Goal: Task Accomplishment & Management: Manage account settings

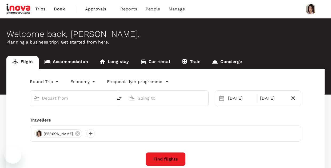
type input "Kuala Lumpur Intl ([GEOGRAPHIC_DATA])"
type input "Penang Intl (PEN)"
type input "Kuala Lumpur Intl ([GEOGRAPHIC_DATA])"
type input "Penang Intl (PEN)"
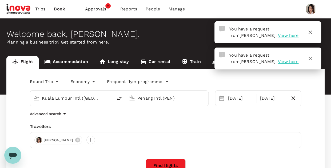
click at [278, 61] on span "View here" at bounding box center [288, 61] width 21 height 5
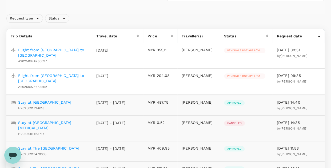
scroll to position [48, 0]
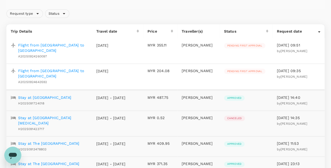
click at [55, 47] on p "Flight from [GEOGRAPHIC_DATA] to [GEOGRAPHIC_DATA]" at bounding box center [53, 47] width 70 height 11
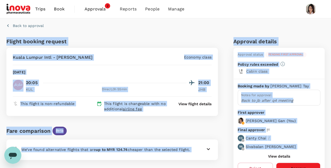
click at [324, 100] on div "Booking made by Alan Tay Notes for approval Back to jb after q4 meeting First a…" at bounding box center [278, 139] width 91 height 121
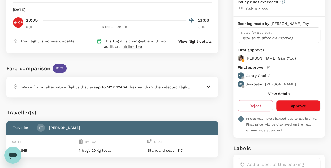
scroll to position [86, 0]
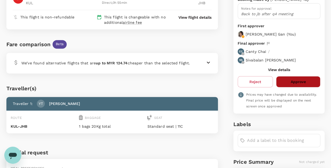
click at [304, 82] on button "Approve" at bounding box center [298, 81] width 44 height 11
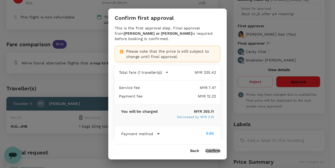
click at [213, 150] on button "Confirm" at bounding box center [212, 150] width 15 height 4
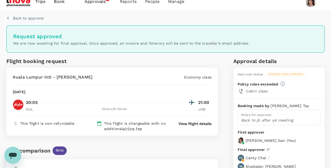
scroll to position [8, 0]
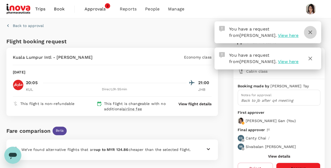
click at [310, 33] on icon "button" at bounding box center [310, 32] width 6 height 6
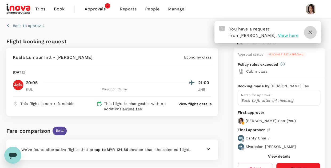
click at [311, 34] on icon "button" at bounding box center [310, 32] width 6 height 6
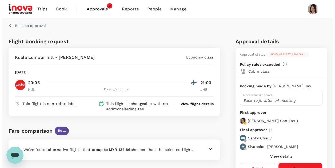
scroll to position [33, 0]
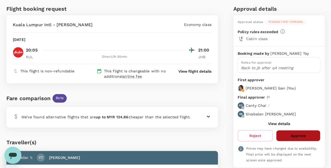
click at [302, 135] on button "Approve" at bounding box center [298, 135] width 44 height 11
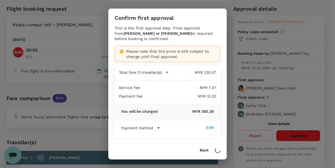
scroll to position [2, 0]
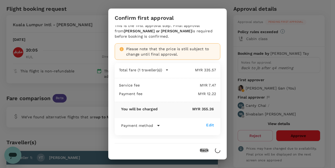
click at [204, 150] on button "Back" at bounding box center [204, 150] width 9 height 4
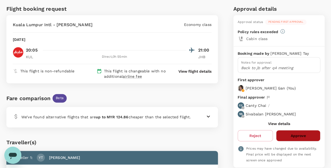
click at [298, 135] on button "Approve" at bounding box center [298, 135] width 44 height 11
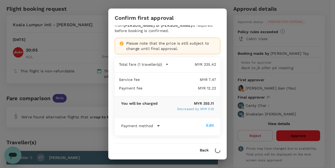
scroll to position [7, 0]
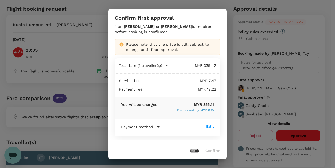
click at [195, 148] on button "Back" at bounding box center [194, 150] width 9 height 4
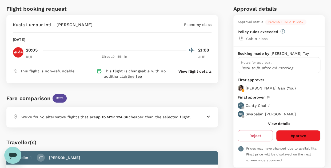
scroll to position [0, 0]
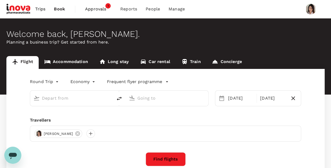
type input "Kuala Lumpur Intl ([GEOGRAPHIC_DATA])"
type input "Penang Intl (PEN)"
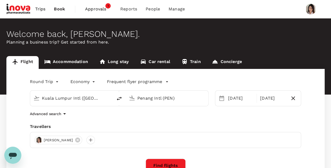
click at [104, 10] on span "Approvals" at bounding box center [98, 9] width 27 height 6
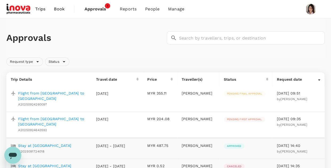
click at [67, 118] on p "Flight from [GEOGRAPHIC_DATA] to [GEOGRAPHIC_DATA]" at bounding box center [52, 121] width 69 height 11
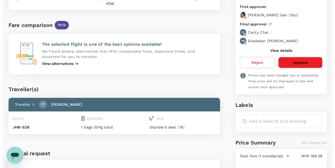
scroll to position [107, 0]
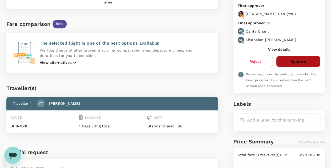
click at [303, 57] on button "Approve" at bounding box center [298, 61] width 44 height 11
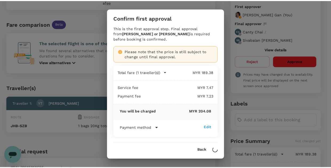
scroll to position [2, 0]
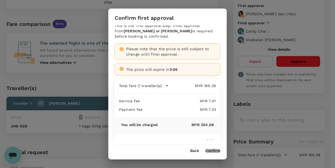
click at [215, 150] on button "Confirm" at bounding box center [212, 150] width 15 height 4
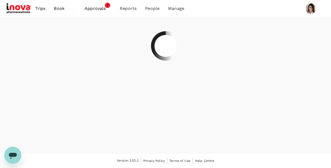
scroll to position [0, 0]
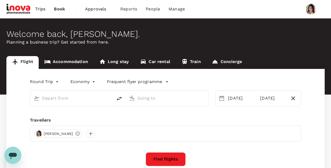
type input "Kuala Lumpur Intl ([GEOGRAPHIC_DATA])"
type input "Penang Intl (PEN)"
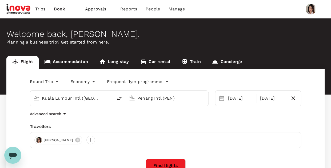
click at [100, 11] on span "Approvals" at bounding box center [98, 9] width 27 height 6
